Goal: Task Accomplishment & Management: Manage account settings

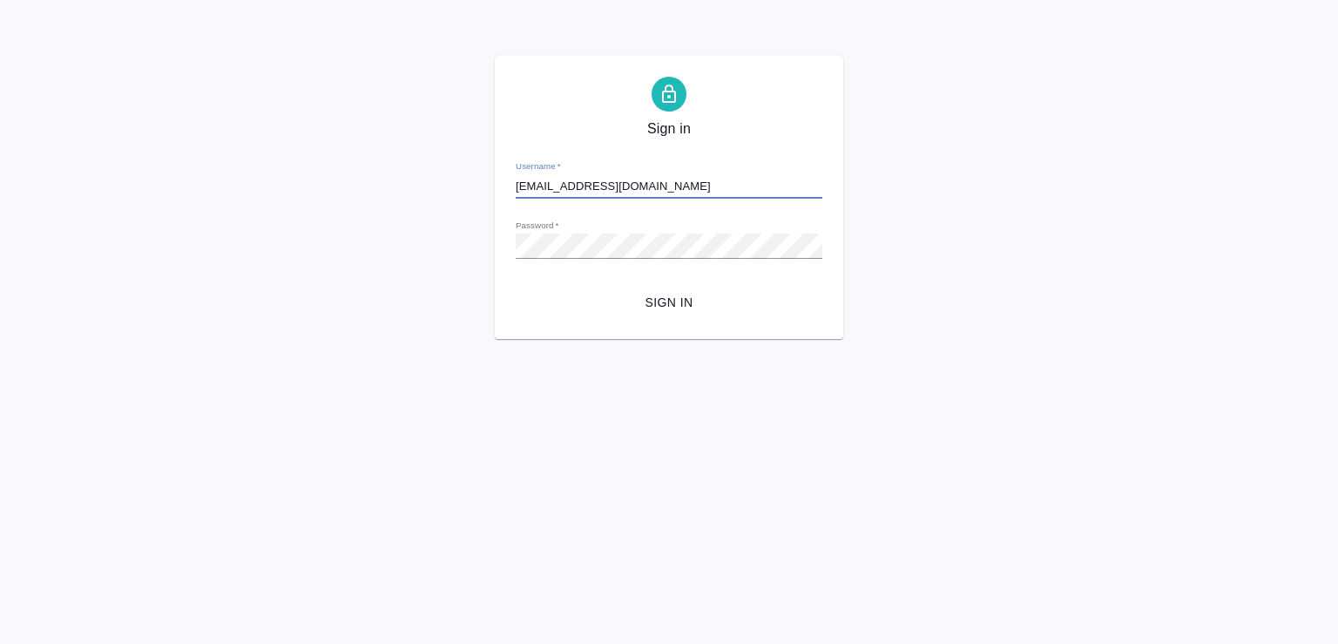
type input "m.chechilova@awatera.com"
click at [664, 296] on span "Sign in" at bounding box center [669, 303] width 279 height 22
type input "[EMAIL_ADDRESS][DOMAIN_NAME]"
click at [664, 300] on span "Sign in" at bounding box center [669, 303] width 279 height 22
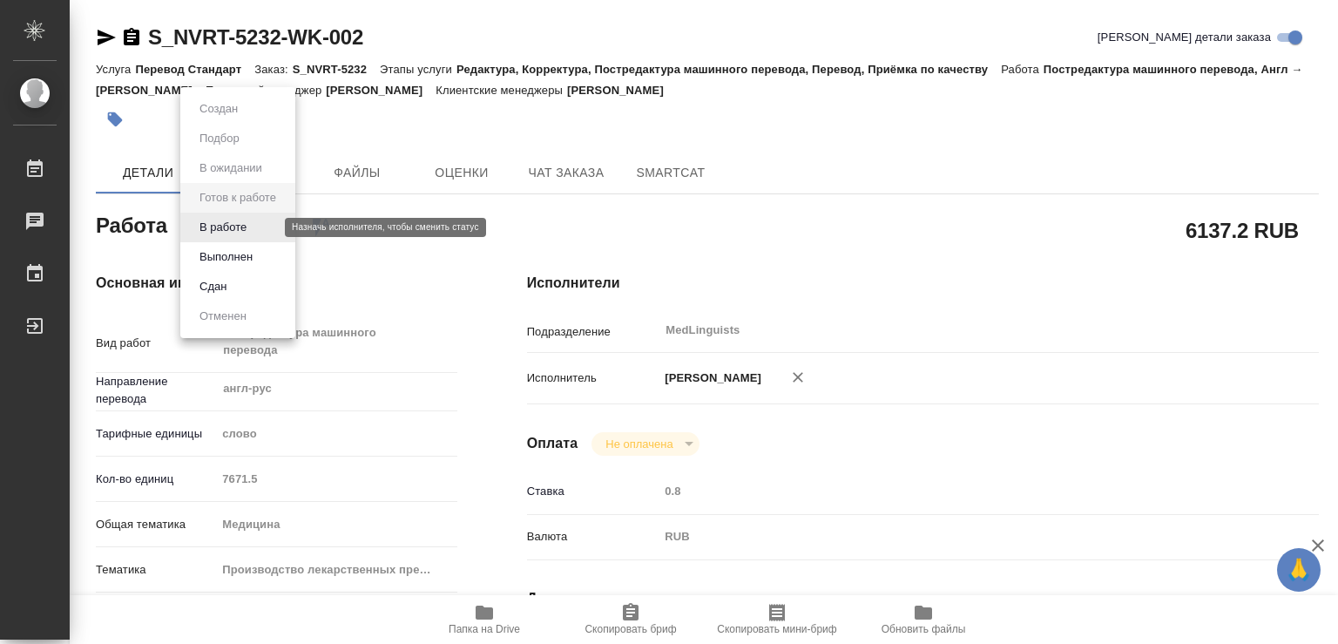
click at [222, 224] on body "🙏 .cls-1 fill:#fff; AWATERA Chechilova [PERSON_NAME] Чаты График Выйти S_NVRT-5…" at bounding box center [669, 322] width 1338 height 644
click at [211, 232] on button "В работе" at bounding box center [222, 227] width 57 height 19
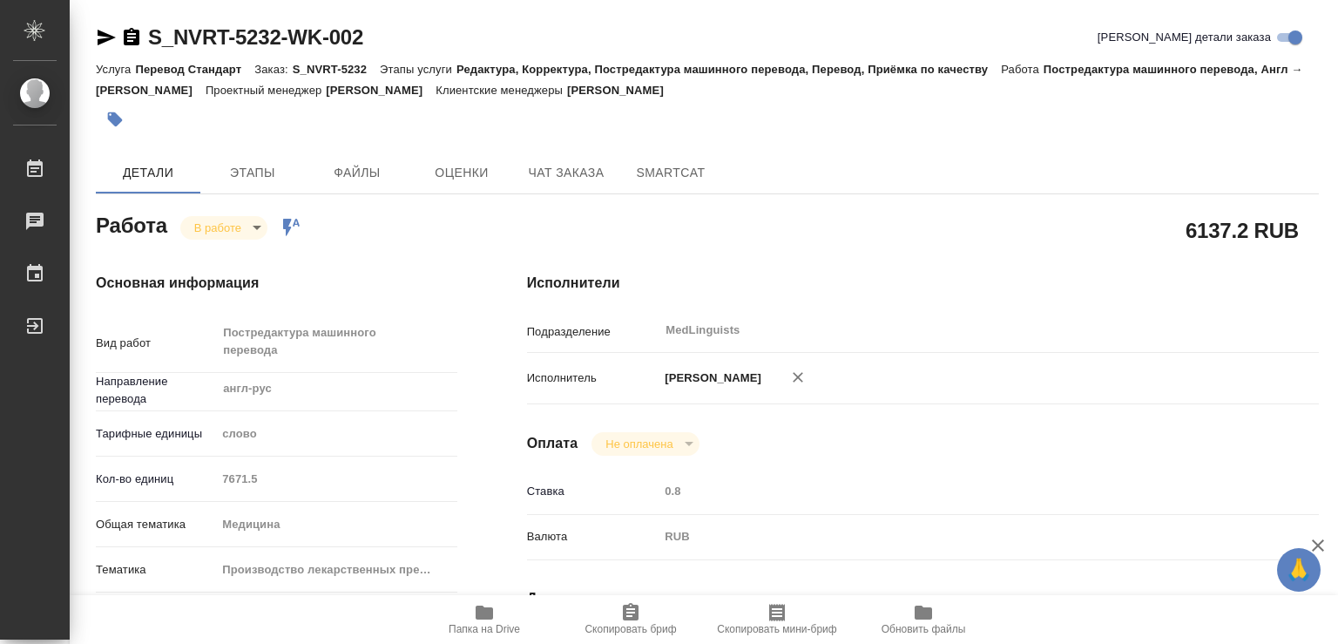
type textarea "x"
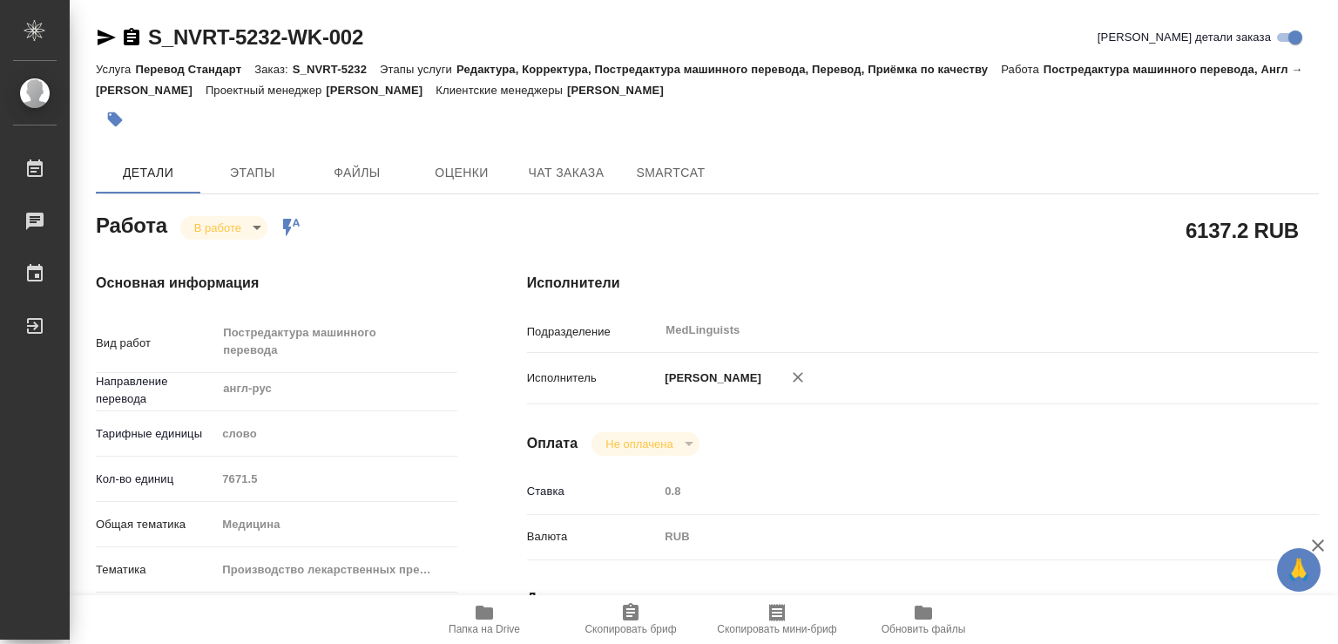
type textarea "x"
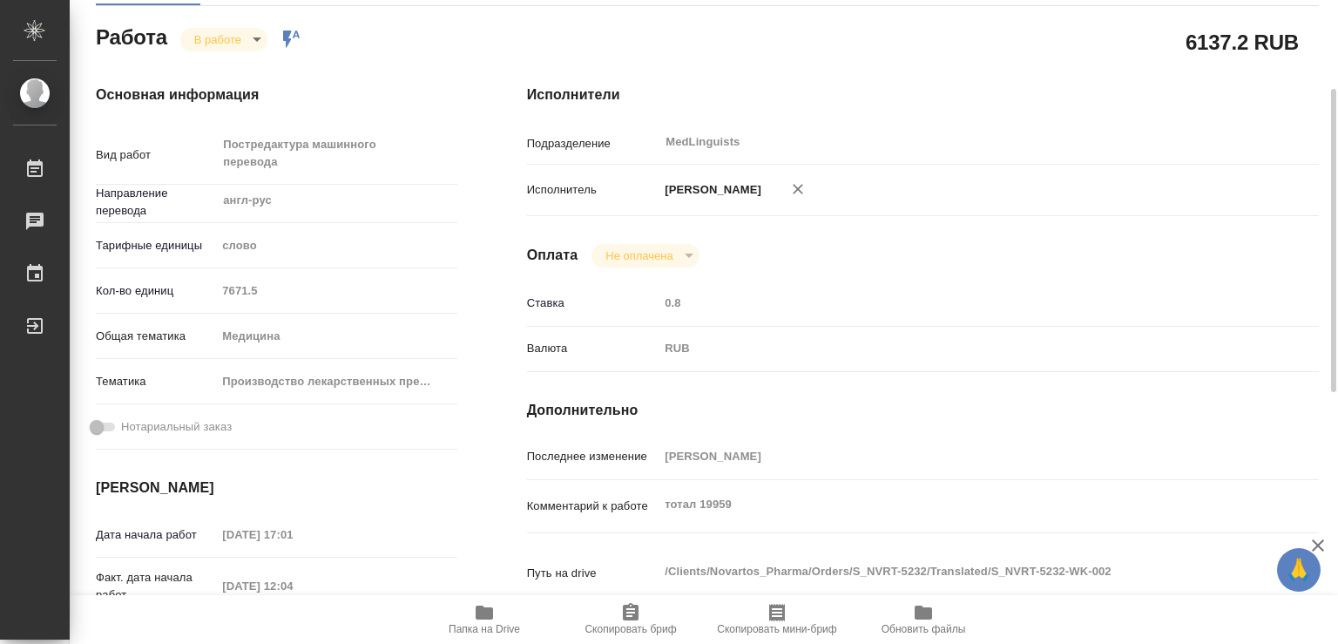
scroll to position [376, 0]
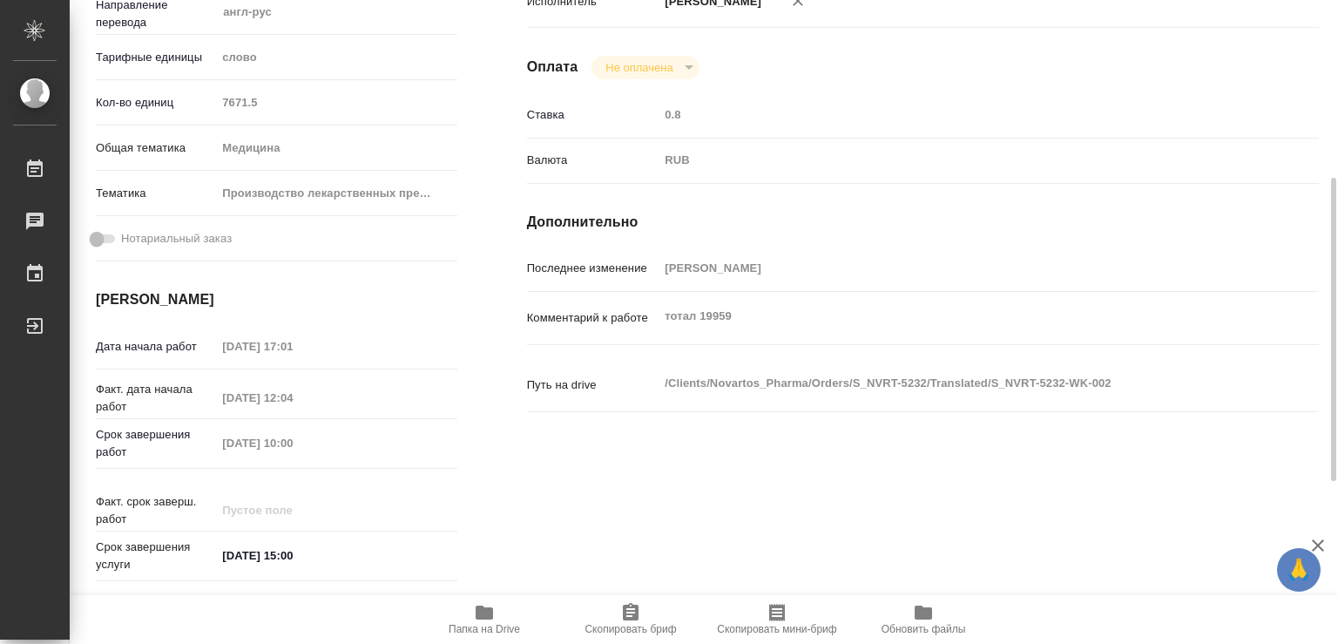
click at [475, 605] on icon "button" at bounding box center [484, 612] width 21 height 21
